Goal: Task Accomplishment & Management: Manage account settings

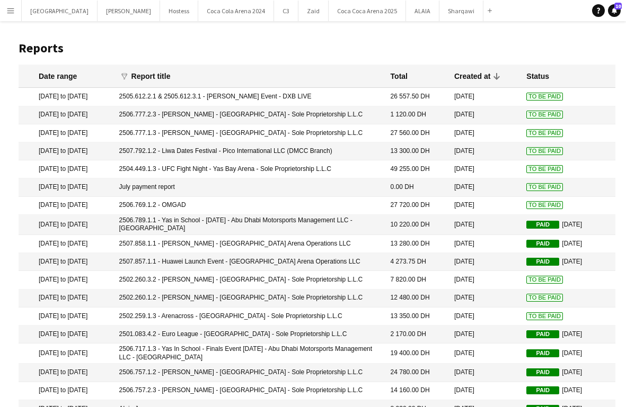
scroll to position [81, 0]
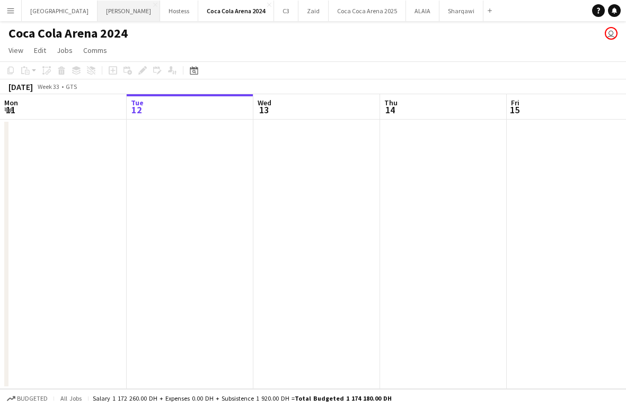
click at [97, 10] on button "[PERSON_NAME]" at bounding box center [128, 11] width 63 height 21
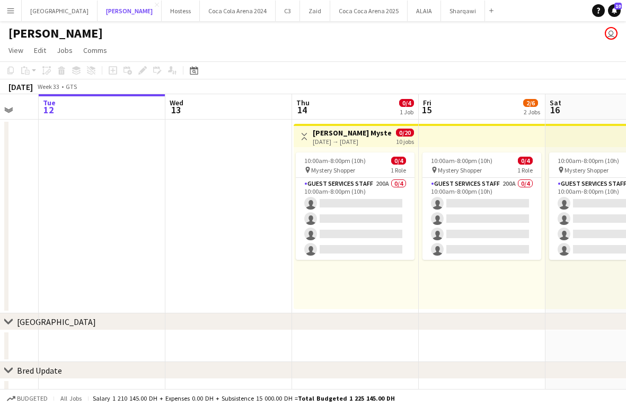
scroll to position [0, 370]
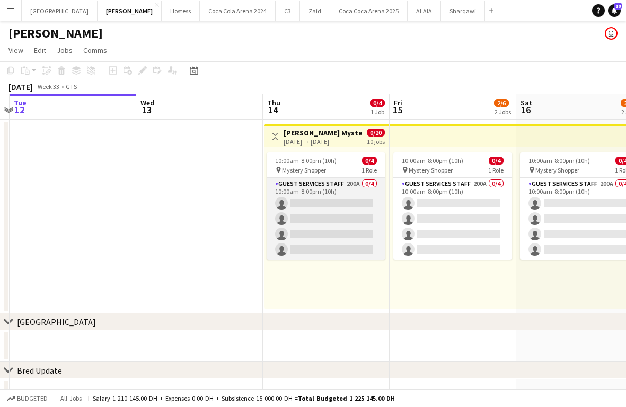
click at [327, 206] on app-card-role "Guest Services Staff 200A 0/4 10:00am-8:00pm (10h) single-neutral-actions singl…" at bounding box center [325, 219] width 119 height 82
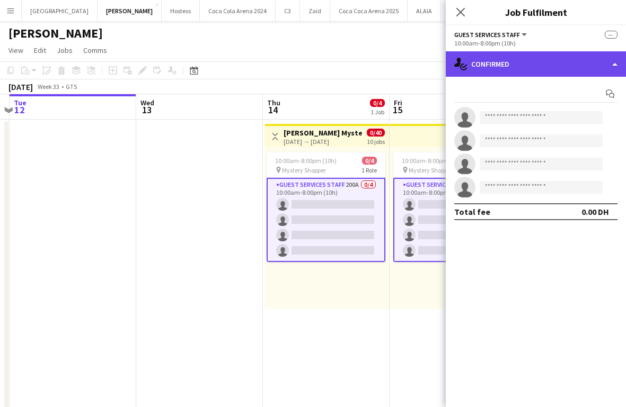
click at [508, 64] on div "single-neutral-actions-check-2 Confirmed" at bounding box center [536, 63] width 180 height 25
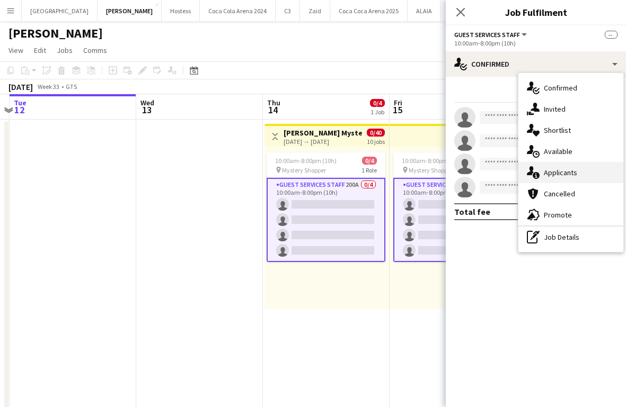
click at [554, 176] on div "single-neutral-actions-information Applicants" at bounding box center [570, 172] width 105 height 21
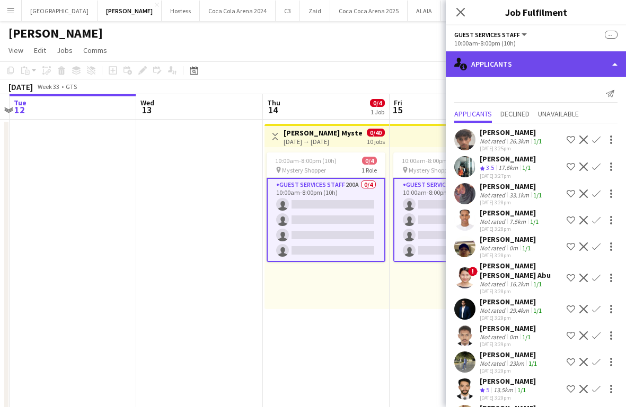
click at [512, 67] on div "single-neutral-actions-information Applicants" at bounding box center [536, 63] width 180 height 25
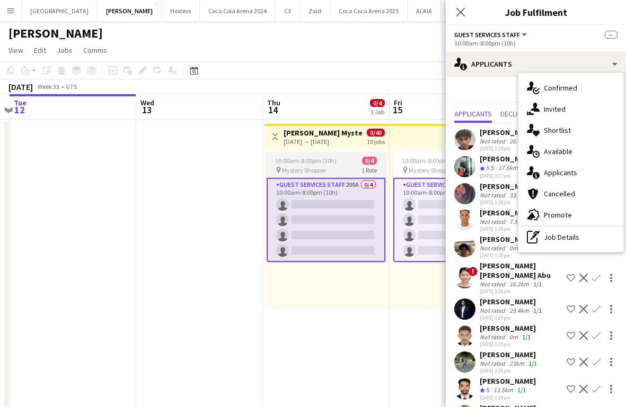
click at [344, 155] on app-job-card "10:00am-8:00pm (10h) 0/4 pin Mystery Shopper 1 Role Guest Services Staff 200A 0…" at bounding box center [325, 208] width 119 height 110
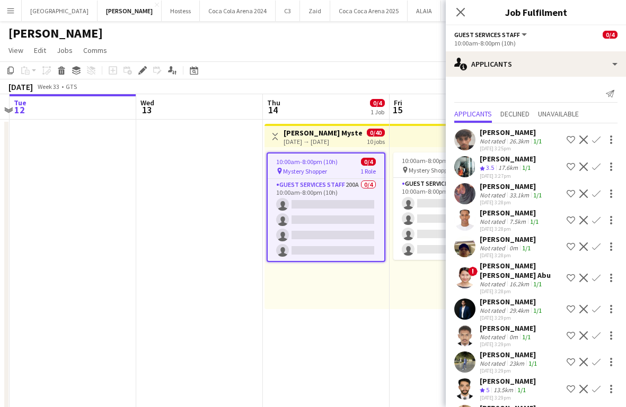
click at [291, 134] on h3 "[PERSON_NAME] Mystery Shopper" at bounding box center [322, 133] width 79 height 10
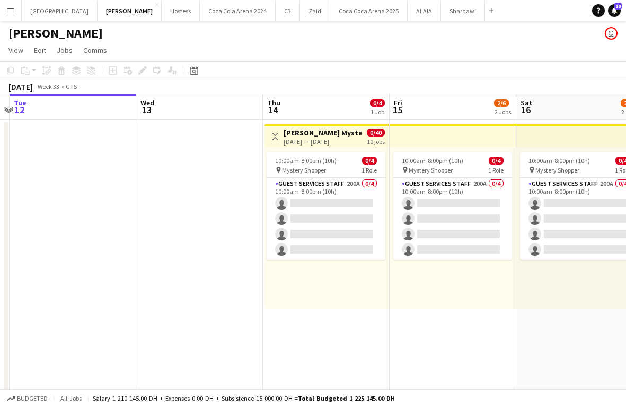
click at [291, 134] on h3 "[PERSON_NAME] Mystery Shopper" at bounding box center [322, 133] width 79 height 10
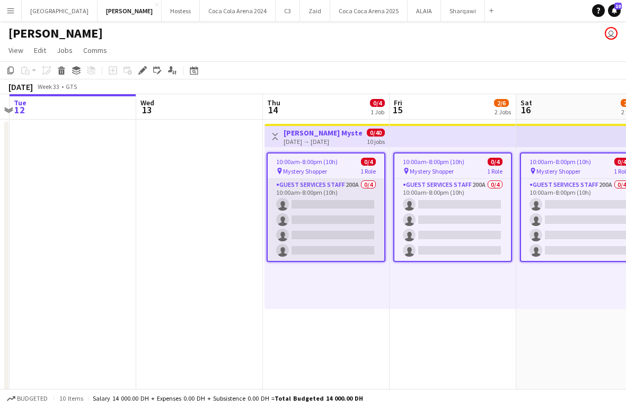
click at [314, 188] on app-card-role "Guest Services Staff 200A 0/4 10:00am-8:00pm (10h) single-neutral-actions singl…" at bounding box center [326, 220] width 117 height 82
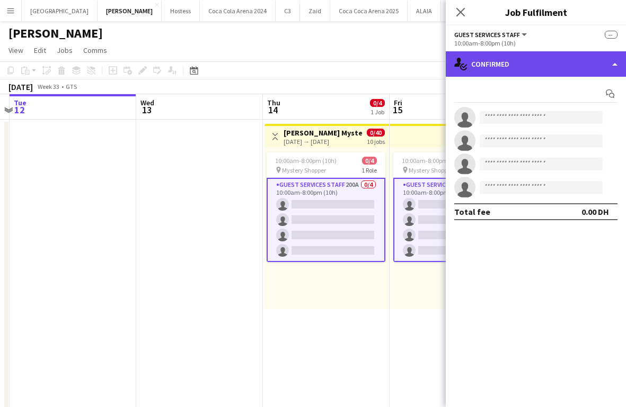
click at [520, 67] on div "single-neutral-actions-check-2 Confirmed" at bounding box center [536, 63] width 180 height 25
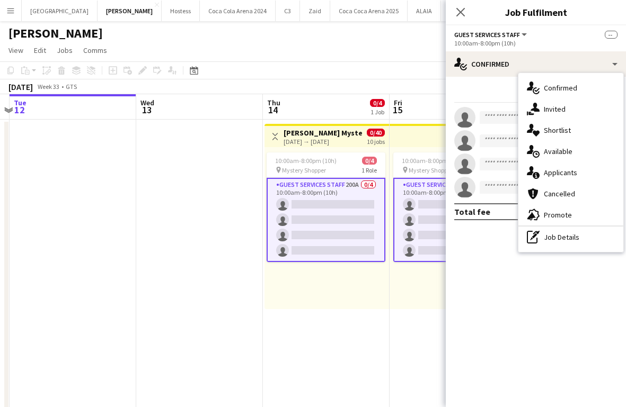
click at [314, 204] on app-card-role "Guest Services Staff 200A 0/4 10:00am-8:00pm (10h) single-neutral-actions singl…" at bounding box center [325, 220] width 119 height 84
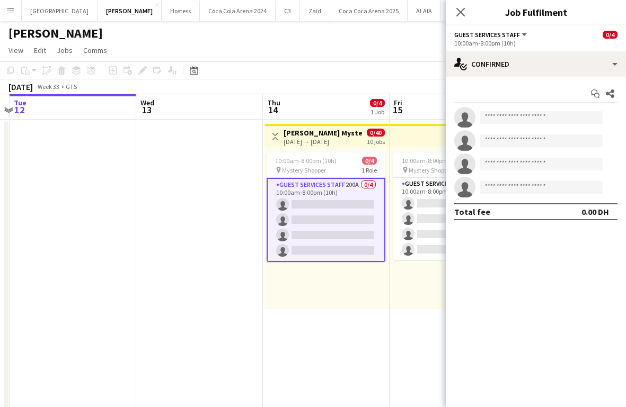
click at [310, 138] on div "[DATE] → [DATE]" at bounding box center [322, 142] width 79 height 8
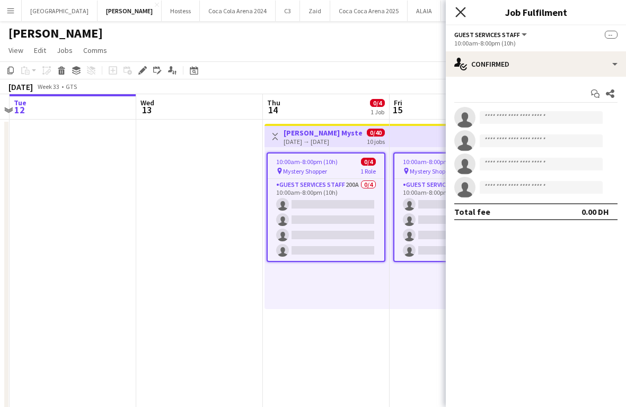
click at [461, 11] on icon at bounding box center [460, 12] width 10 height 10
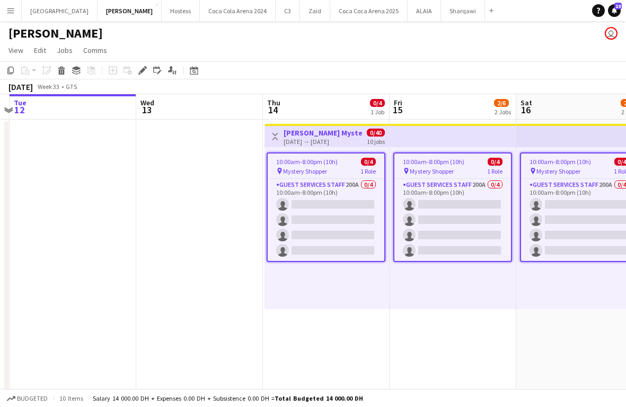
click at [309, 138] on div "[DATE] → [DATE]" at bounding box center [322, 142] width 79 height 8
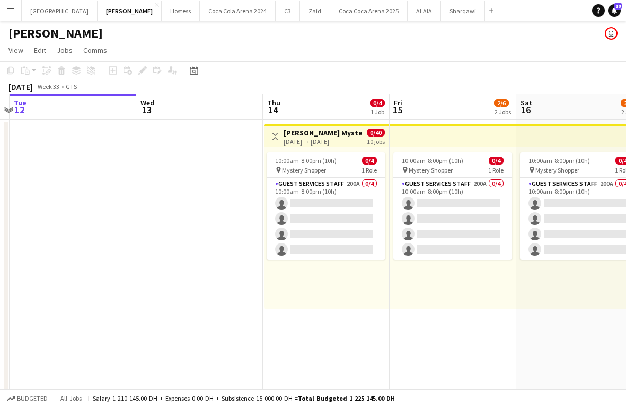
click at [301, 132] on h3 "[PERSON_NAME] Mystery Shopper" at bounding box center [322, 133] width 79 height 10
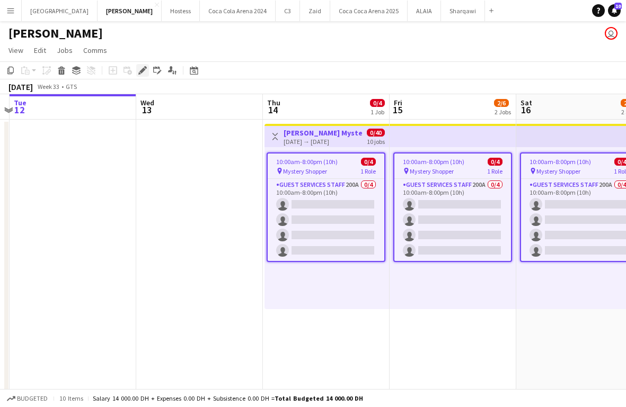
click at [140, 72] on icon at bounding box center [142, 71] width 6 height 6
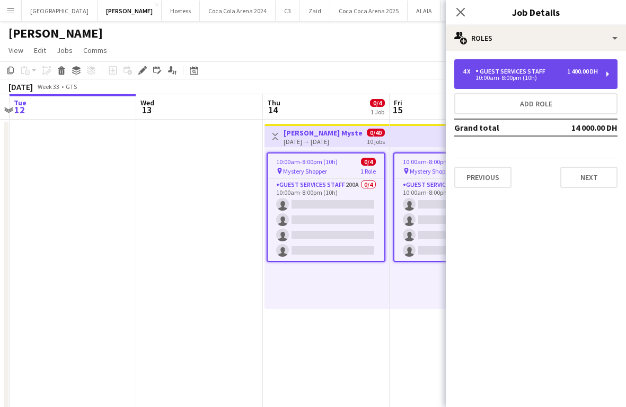
click at [471, 77] on div "10:00am-8:00pm (10h)" at bounding box center [529, 77] width 135 height 5
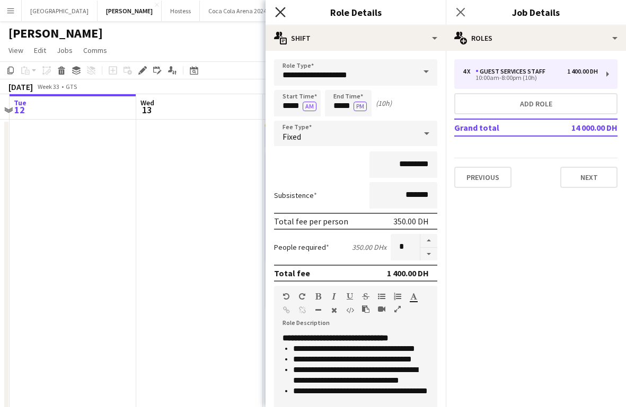
click at [283, 14] on icon "Close pop-in" at bounding box center [280, 12] width 10 height 10
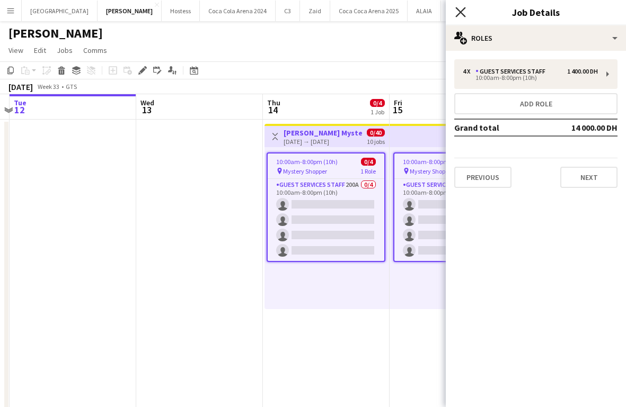
click at [460, 8] on icon "Close pop-in" at bounding box center [460, 12] width 10 height 10
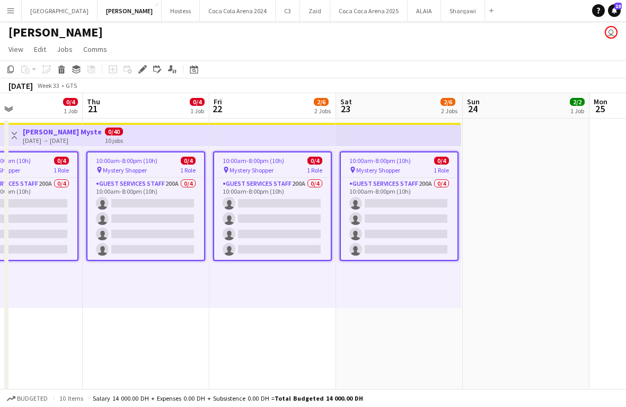
scroll to position [0, 428]
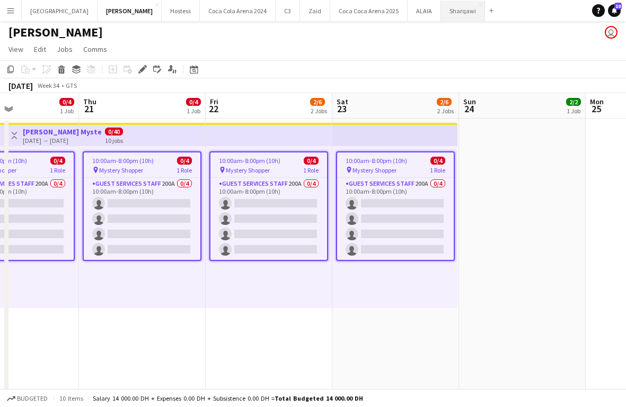
click at [441, 15] on button "Sharqawi Close" at bounding box center [463, 11] width 44 height 21
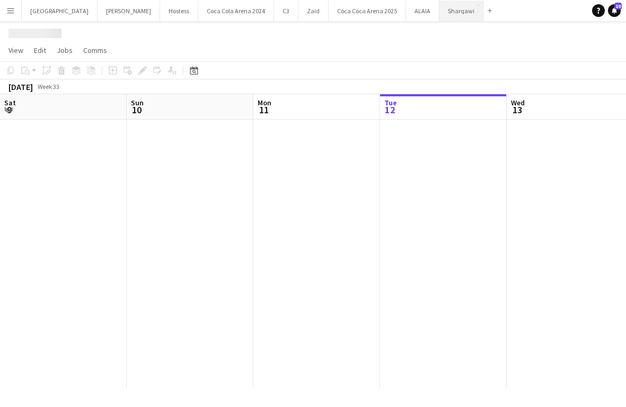
scroll to position [0, 253]
